Goal: Find specific page/section: Find specific page/section

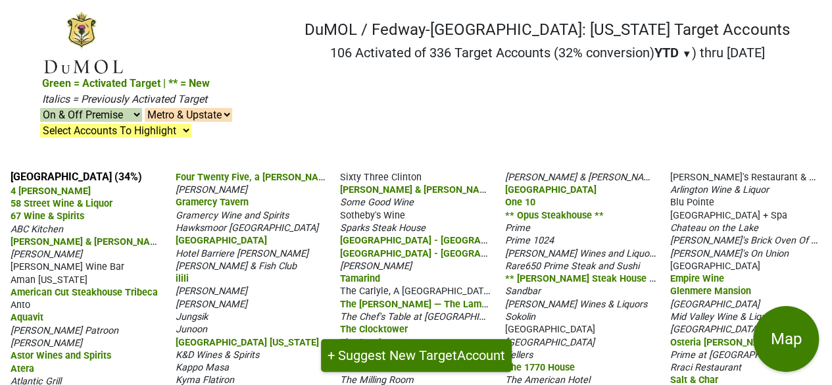
click at [556, 76] on nav "DuMOL / Fedway-[GEOGRAPHIC_DATA]: [US_STATE] Target Accounts 106 Activated of 3…" at bounding box center [416, 85] width 769 height 149
click at [777, 324] on button "Map" at bounding box center [786, 339] width 66 height 66
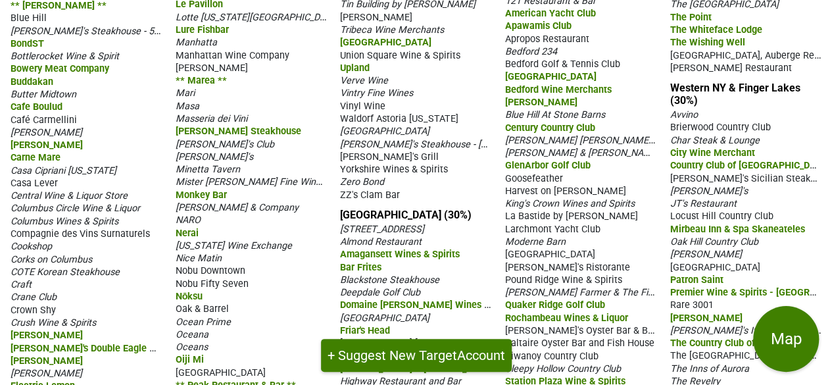
scroll to position [610, 0]
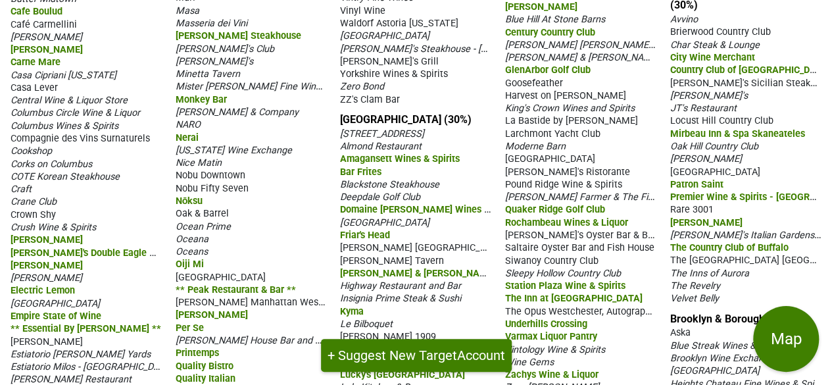
drag, startPoint x: 0, startPoint y: 102, endPoint x: 402, endPoint y: 36, distance: 407.1
click at [402, 36] on div "[GEOGRAPHIC_DATA] (34%) 4 [PERSON_NAME] Rib 58 Street Wine & Liquor 67 Wine & S…" at bounding box center [416, 2] width 832 height 905
copy section "[GEOGRAPHIC_DATA] (34%) 4 [PERSON_NAME] Rib 58 Street Wine & Liquor 67 Wine & S…"
click at [701, 352] on span "Brooklyn Wine Exchange" at bounding box center [721, 357] width 104 height 11
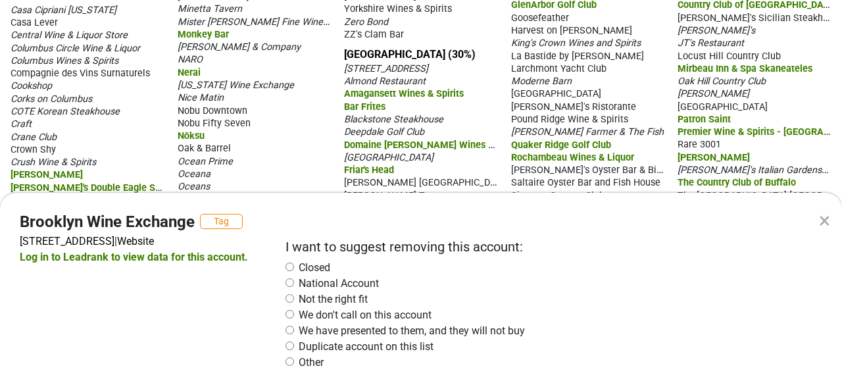
click at [825, 221] on div "×" at bounding box center [824, 220] width 11 height 32
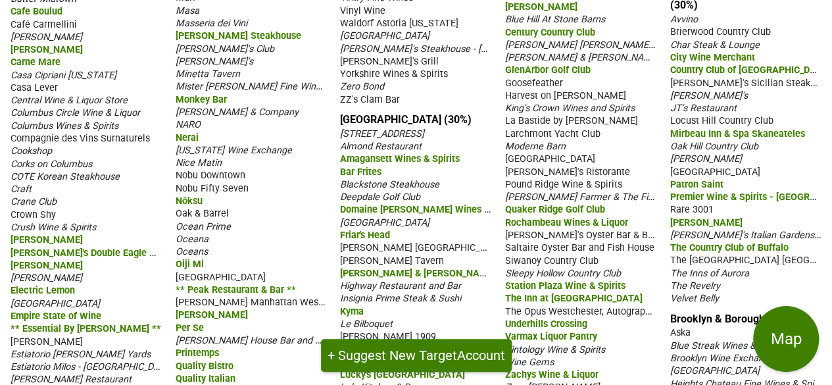
drag, startPoint x: 663, startPoint y: 247, endPoint x: 750, endPoint y: 366, distance: 147.3
click at [750, 366] on div "[GEOGRAPHIC_DATA] (34%) 4 [PERSON_NAME] Rib 58 Street Wine & Liquor 67 Wine & S…" at bounding box center [416, 2] width 832 height 905
copy section "Brooklyn & Boroughs (11%) Aska Blue Streak Wines & Spirits Brooklyn Wine Exchan…"
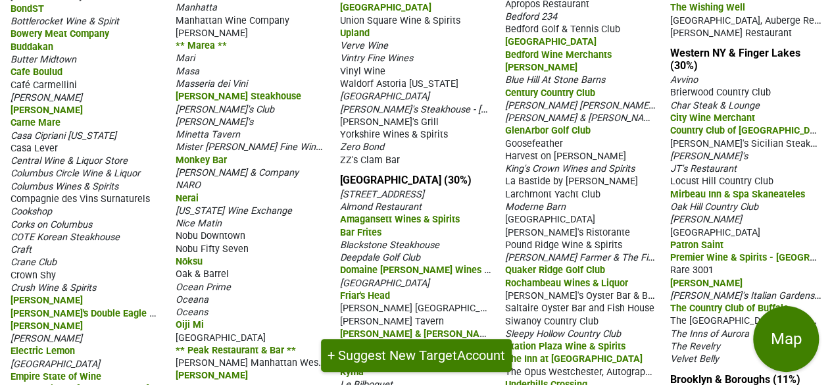
click at [328, 103] on div "[GEOGRAPHIC_DATA] (34%) 4 [PERSON_NAME] Rib 58 Street Wine & Liquor 67 Wine & S…" at bounding box center [416, 62] width 832 height 905
drag, startPoint x: 329, startPoint y: 105, endPoint x: 481, endPoint y: 155, distance: 159.3
click at [481, 155] on div "[GEOGRAPHIC_DATA] (34%) 4 [PERSON_NAME] Rib 58 Street Wine & Liquor 67 Wine & S…" at bounding box center [416, 62] width 832 height 905
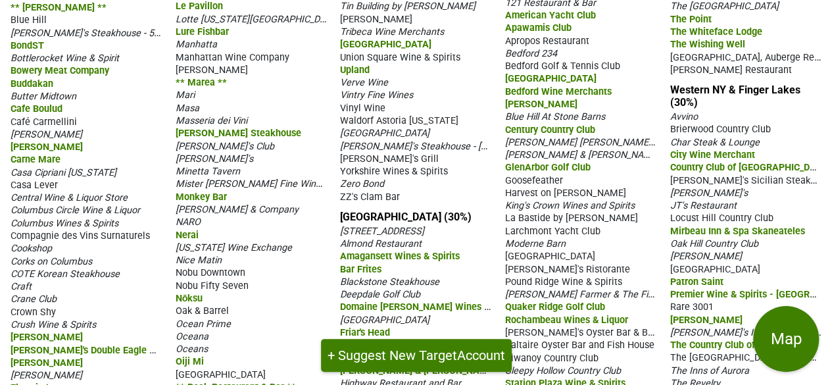
scroll to position [488, 0]
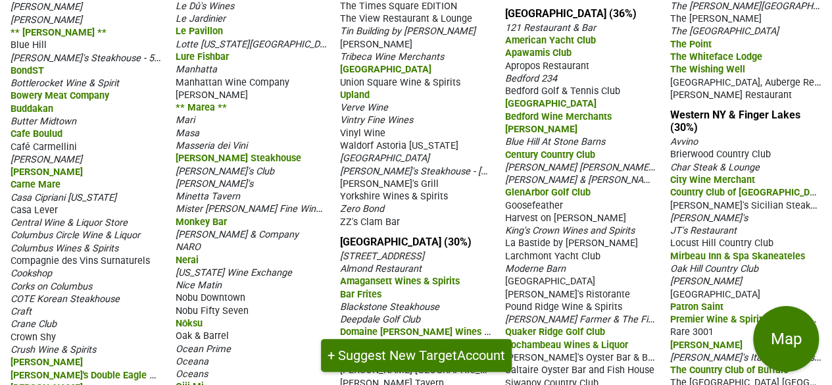
click at [461, 249] on div "[STREET_ADDRESS]" at bounding box center [416, 255] width 152 height 12
drag, startPoint x: 327, startPoint y: 172, endPoint x: 341, endPoint y: 252, distance: 81.3
click at [425, 335] on div "[GEOGRAPHIC_DATA] (34%) 4 [PERSON_NAME] Rib 58 Street Wine & Liquor 67 Wine & S…" at bounding box center [416, 124] width 832 height 905
click at [337, 233] on div "[GEOGRAPHIC_DATA] (34%) 4 [PERSON_NAME] Rib 58 Street Wine & Liquor 67 Wine & S…" at bounding box center [416, 124] width 832 height 905
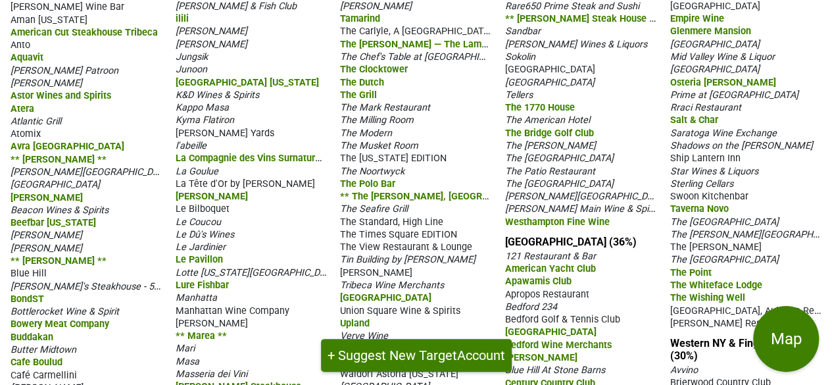
scroll to position [267, 0]
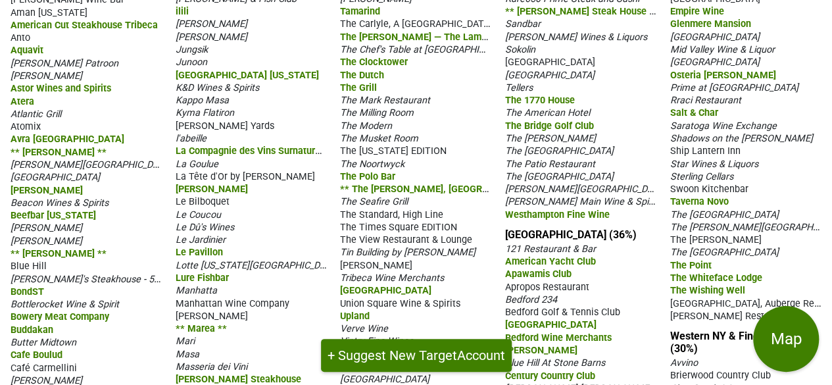
drag, startPoint x: 337, startPoint y: 170, endPoint x: 615, endPoint y: 146, distance: 279.2
click at [615, 146] on div "[GEOGRAPHIC_DATA] (34%) 4 [PERSON_NAME] Rib 58 Street Wine & Liquor 67 Wine & S…" at bounding box center [416, 345] width 832 height 905
copy section "Lore Ipsumd (26%) 1 Sitame Co Adipis Elitseddoe Temporinci Utlab & Etdolor Mag …"
